Goal: Browse casually

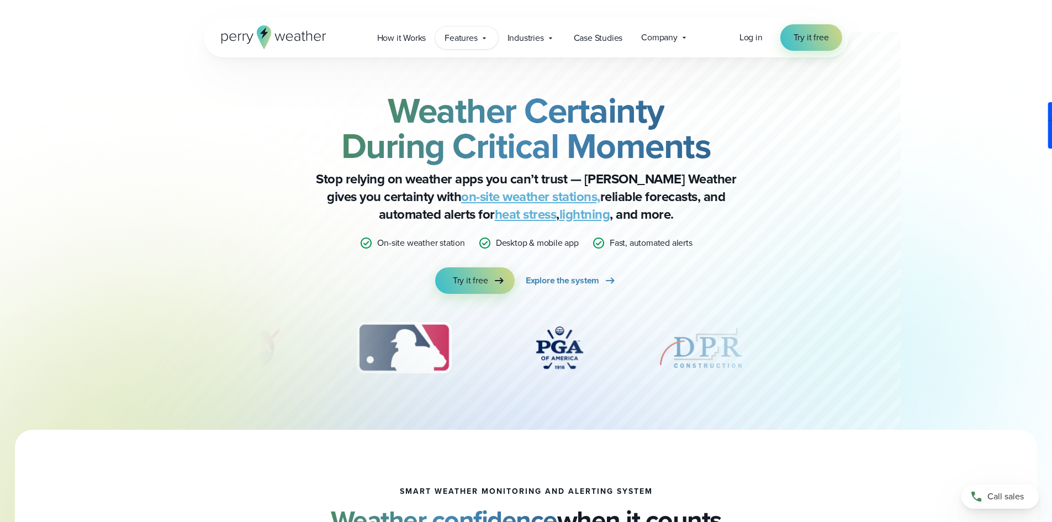
click at [481, 49] on div "Features Explore All Features Explore Perry Weather's on-site weather hardware …" at bounding box center [466, 37] width 62 height 23
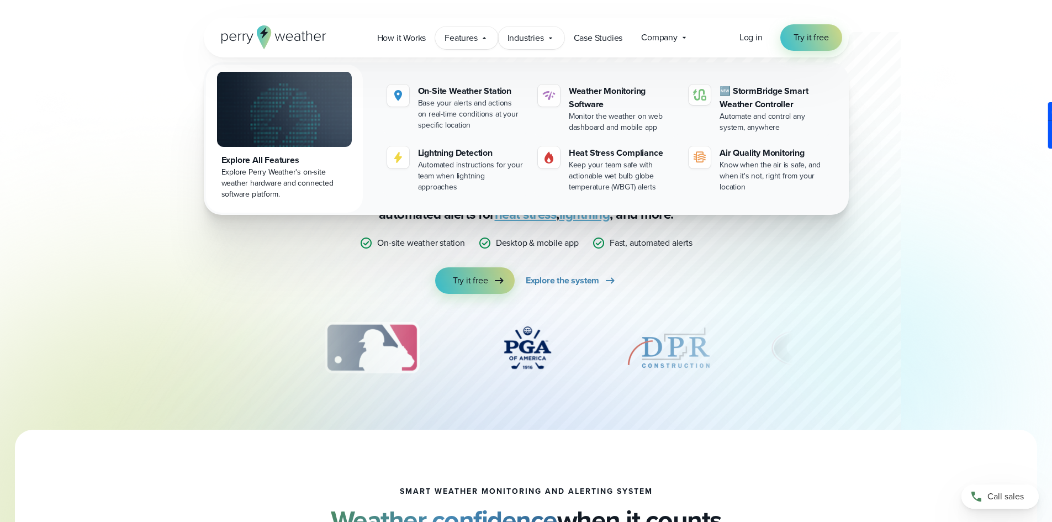
click at [525, 36] on span "Industries" at bounding box center [525, 37] width 36 height 13
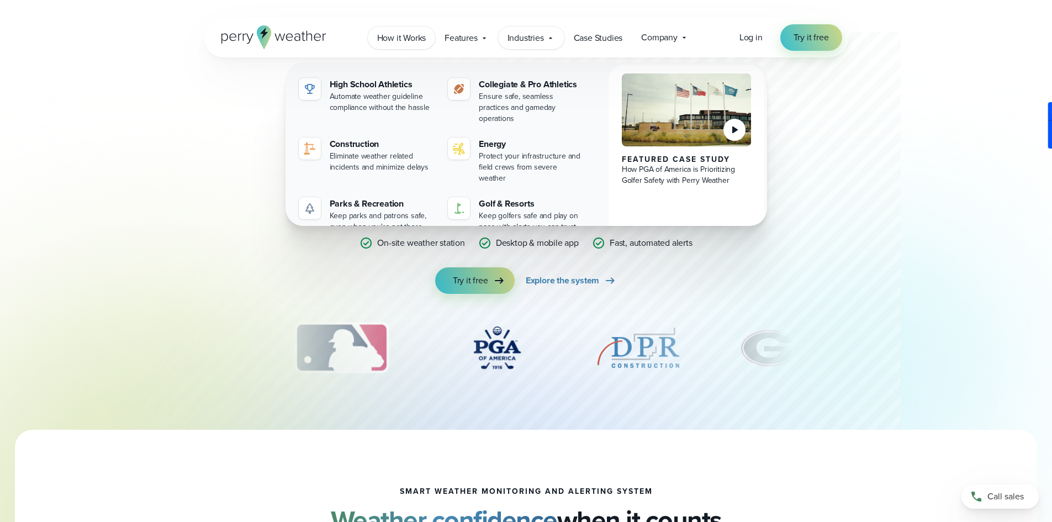
click at [455, 41] on span "Features" at bounding box center [460, 37] width 33 height 13
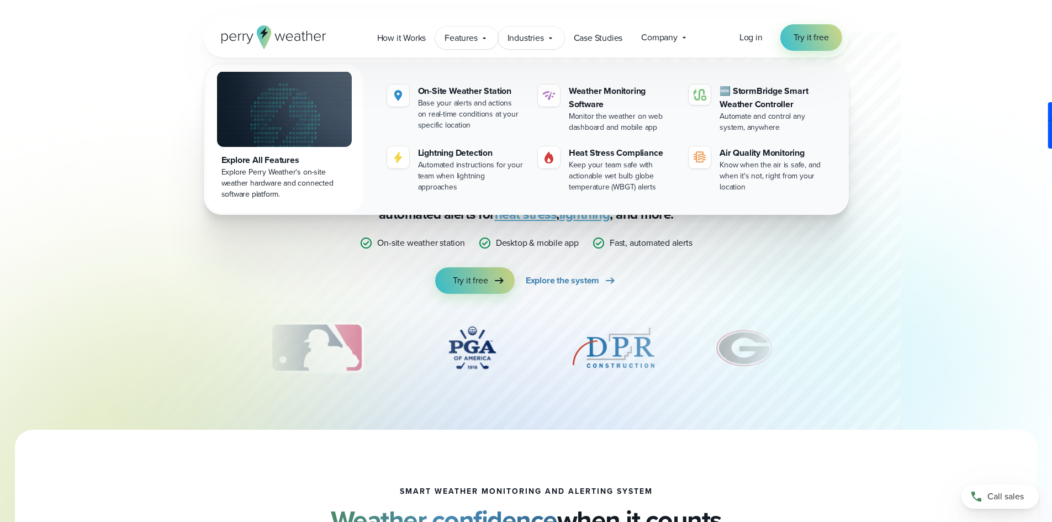
click at [521, 33] on span "Industries" at bounding box center [525, 37] width 36 height 13
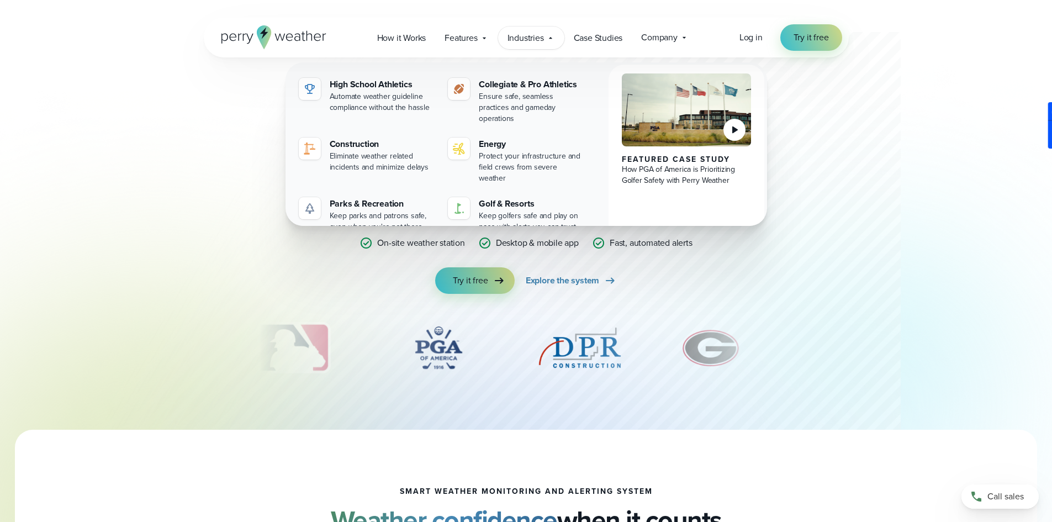
drag, startPoint x: 726, startPoint y: 351, endPoint x: 714, endPoint y: 351, distance: 12.1
click at [724, 351] on img "6 of 12" at bounding box center [711, 347] width 68 height 55
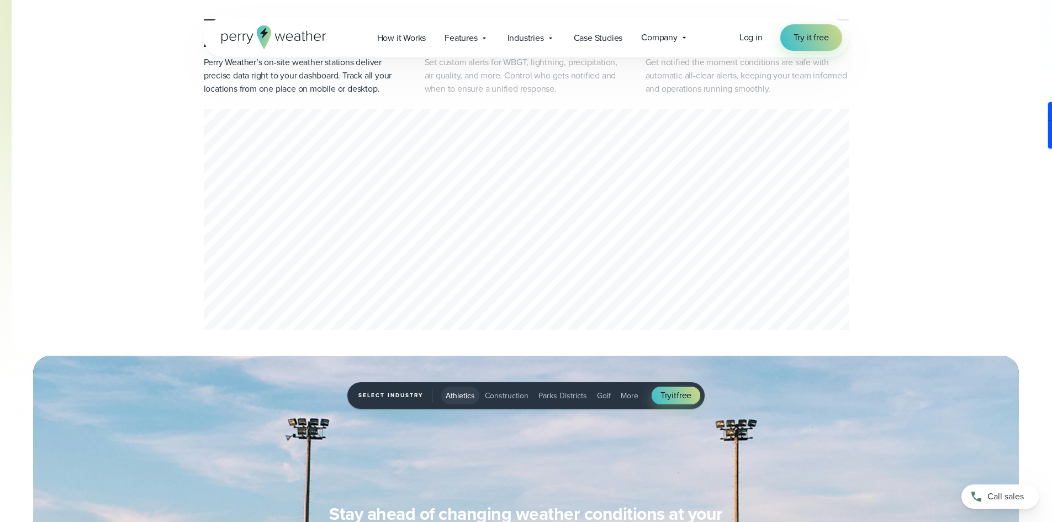
scroll to position [3, 0]
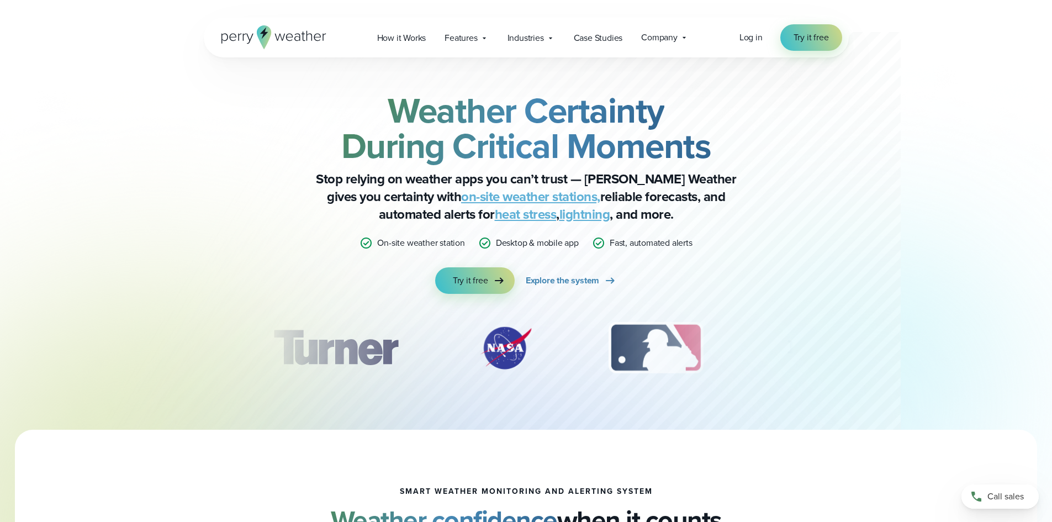
click at [628, 194] on p "Stop relying on weather apps you can’t trust — Perry Weather gives you certaint…" at bounding box center [526, 196] width 442 height 53
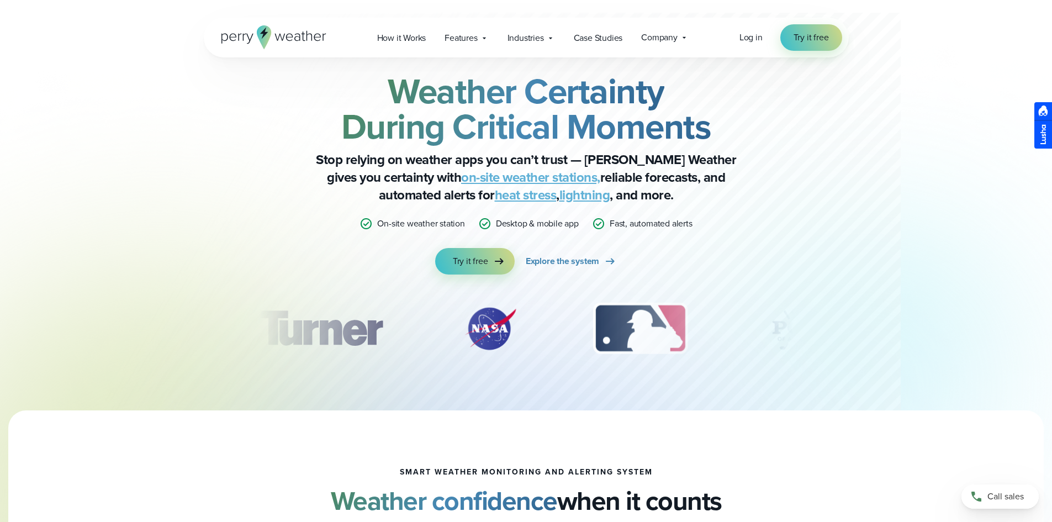
scroll to position [166, 0]
